Goal: Task Accomplishment & Management: Manage account settings

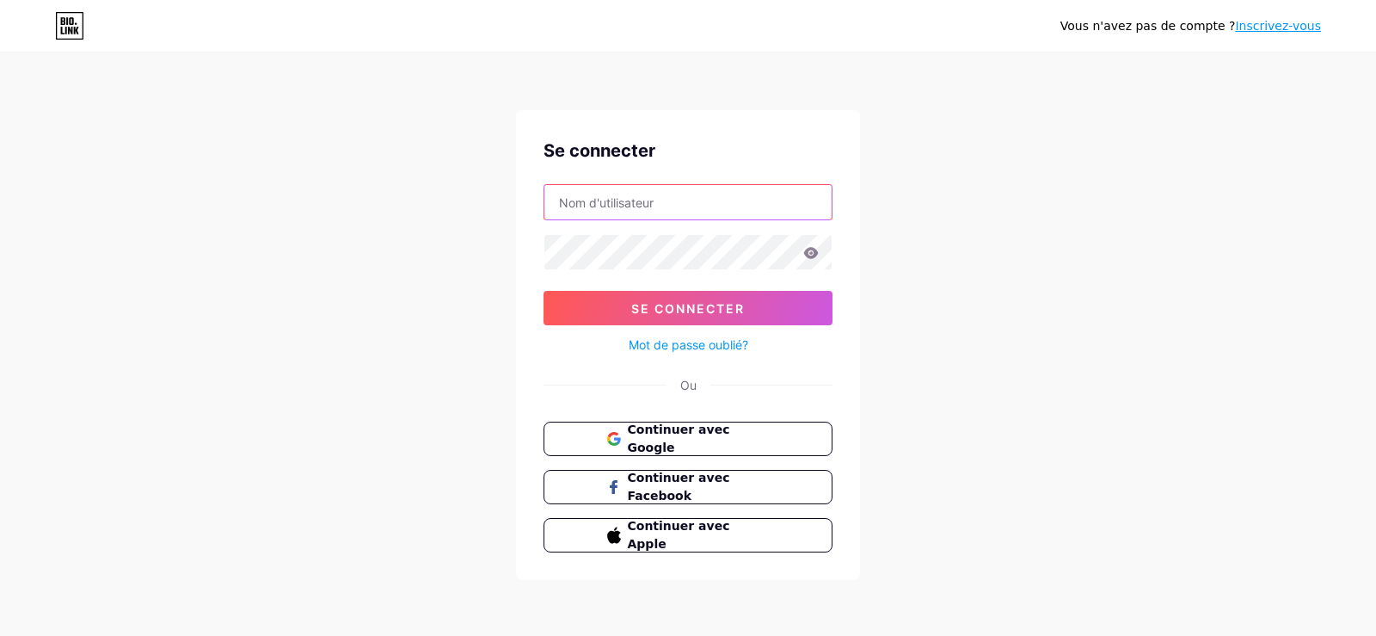
type input "[EMAIL_ADDRESS][DOMAIN_NAME]"
click at [621, 230] on form "[EMAIL_ADDRESS][DOMAIN_NAME] Se connecter Mot de passe oublié?" at bounding box center [688, 269] width 289 height 171
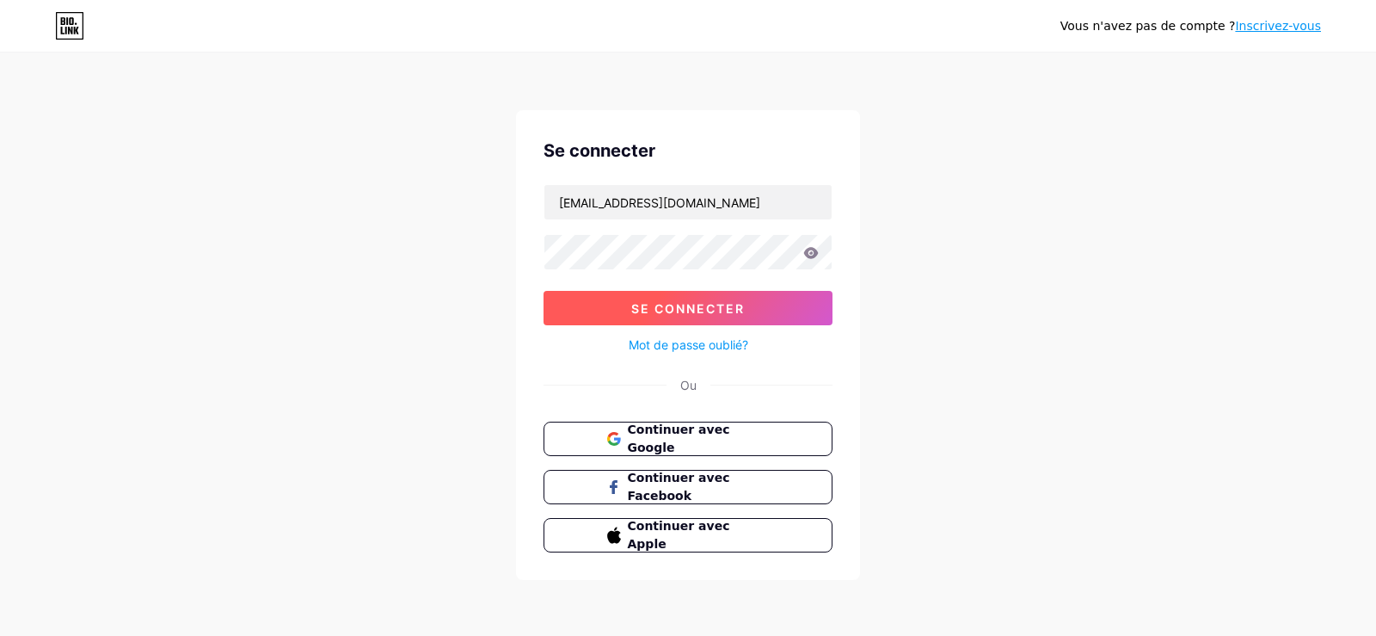
click at [676, 301] on font "Se connecter" at bounding box center [688, 308] width 114 height 15
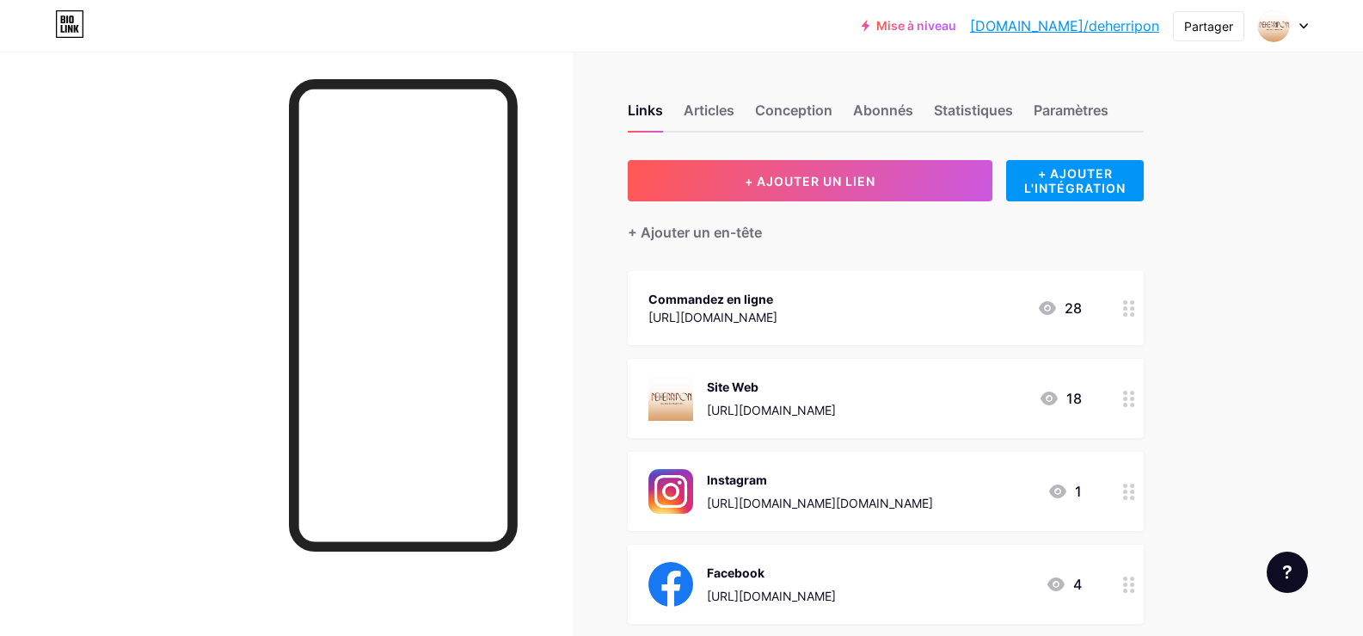
click at [1288, 28] on div at bounding box center [1273, 25] width 31 height 31
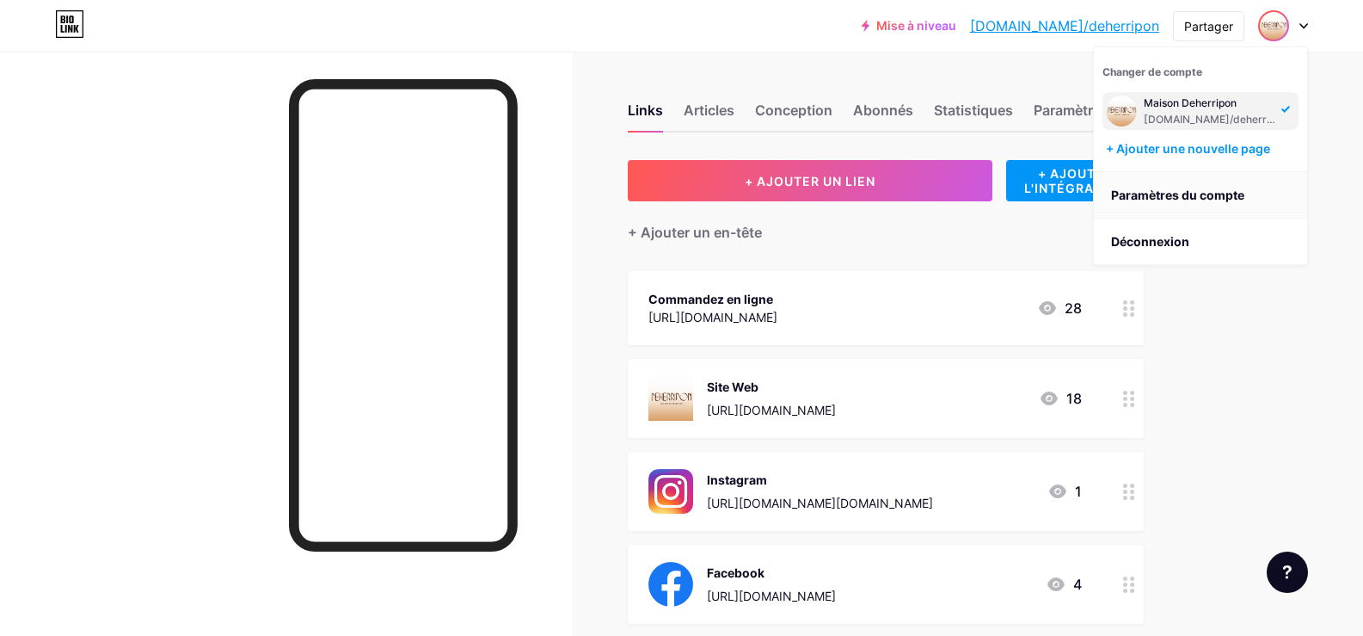
click at [1195, 197] on font "Paramètres du compte" at bounding box center [1177, 194] width 133 height 15
